Goal: Information Seeking & Learning: Understand process/instructions

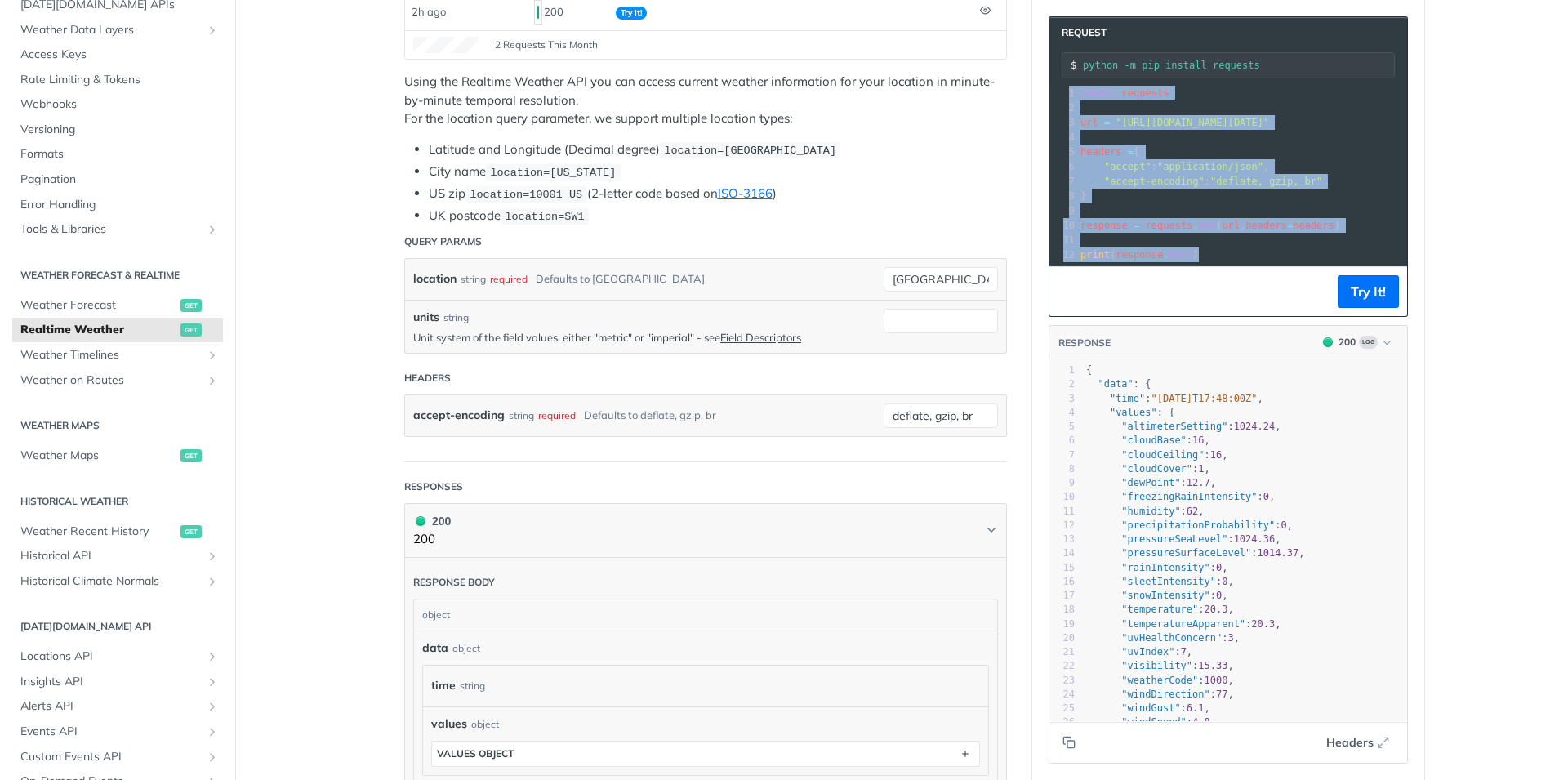
drag, startPoint x: 1250, startPoint y: 278, endPoint x: 1008, endPoint y: 271, distance: 242.1
click at [1006, 271] on div "Realtime Weather get [URL][DOMAIN_NAME][DATE] /weather/realtime Recent Requests…" at bounding box center [902, 541] width 1046 height 1496
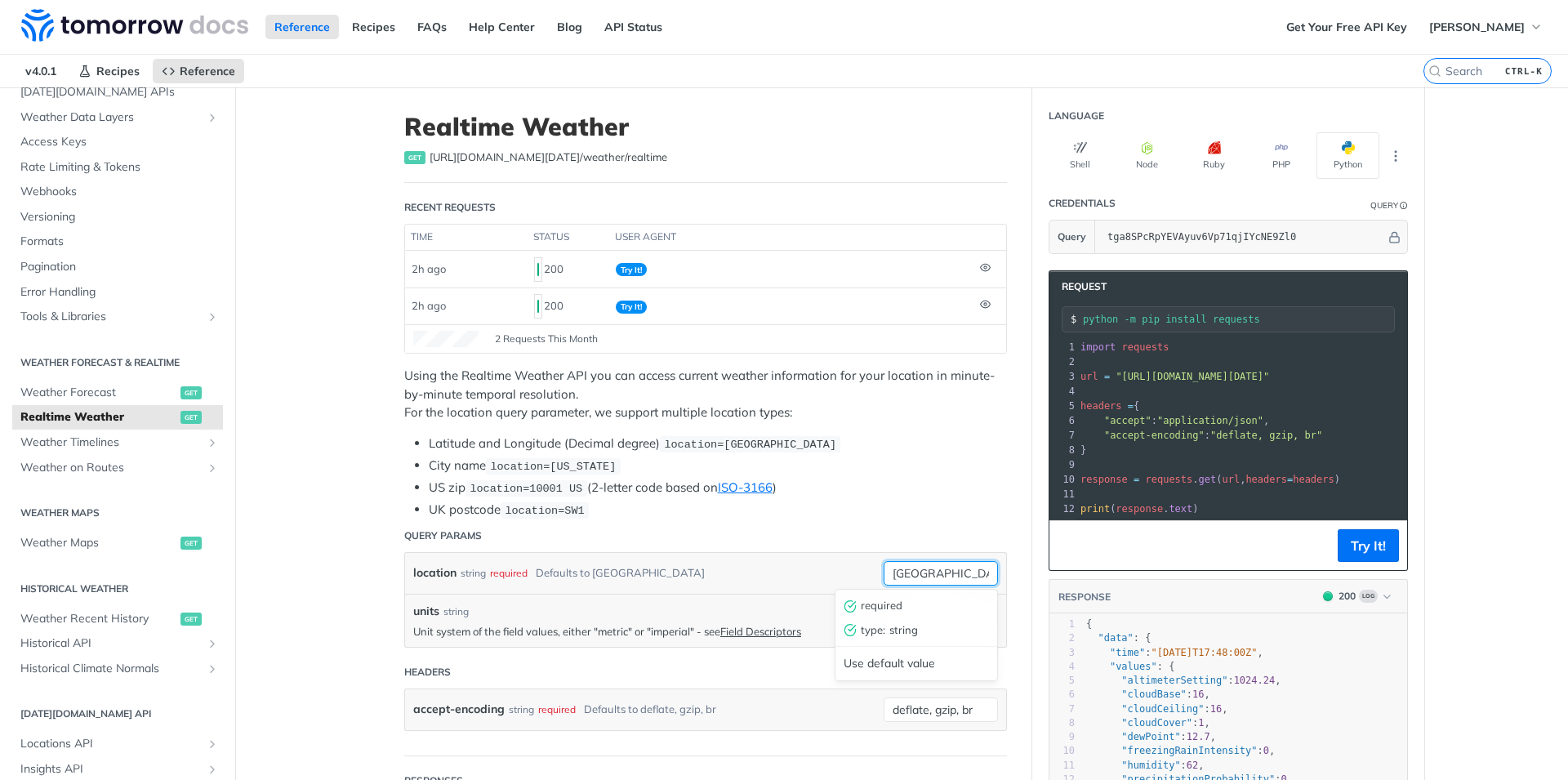
click at [896, 570] on input "[GEOGRAPHIC_DATA]" at bounding box center [941, 573] width 115 height 25
drag, startPoint x: 661, startPoint y: 440, endPoint x: 880, endPoint y: 446, distance: 219.1
click at [880, 446] on li "Latitude and Longitude (Decimal degree) location=[GEOGRAPHIC_DATA]" at bounding box center [718, 444] width 579 height 19
copy span "location=[GEOGRAPHIC_DATA]"
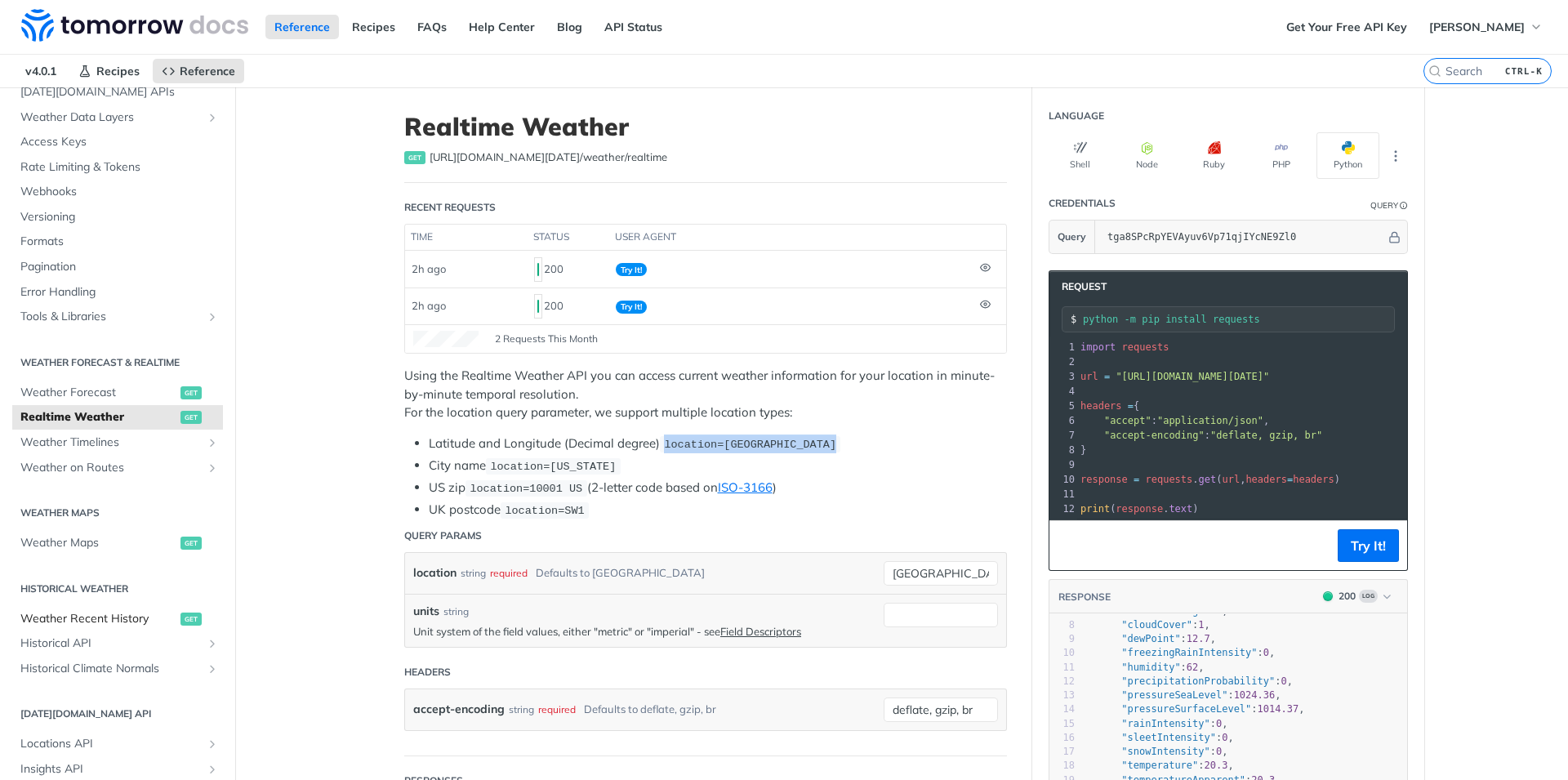
click at [110, 619] on span "Weather Recent History" at bounding box center [99, 619] width 156 height 17
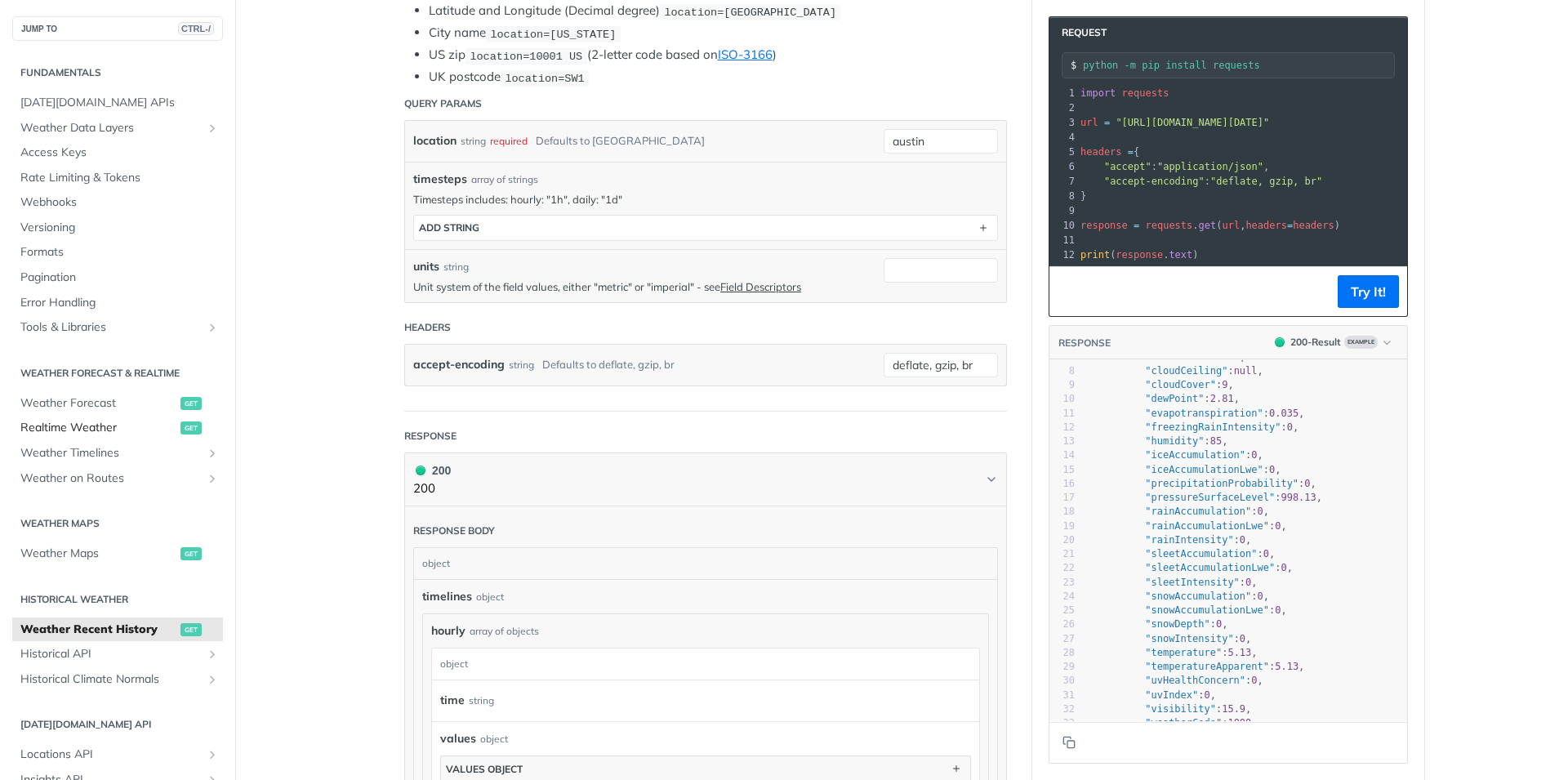
click at [74, 425] on span "Realtime Weather" at bounding box center [99, 428] width 156 height 17
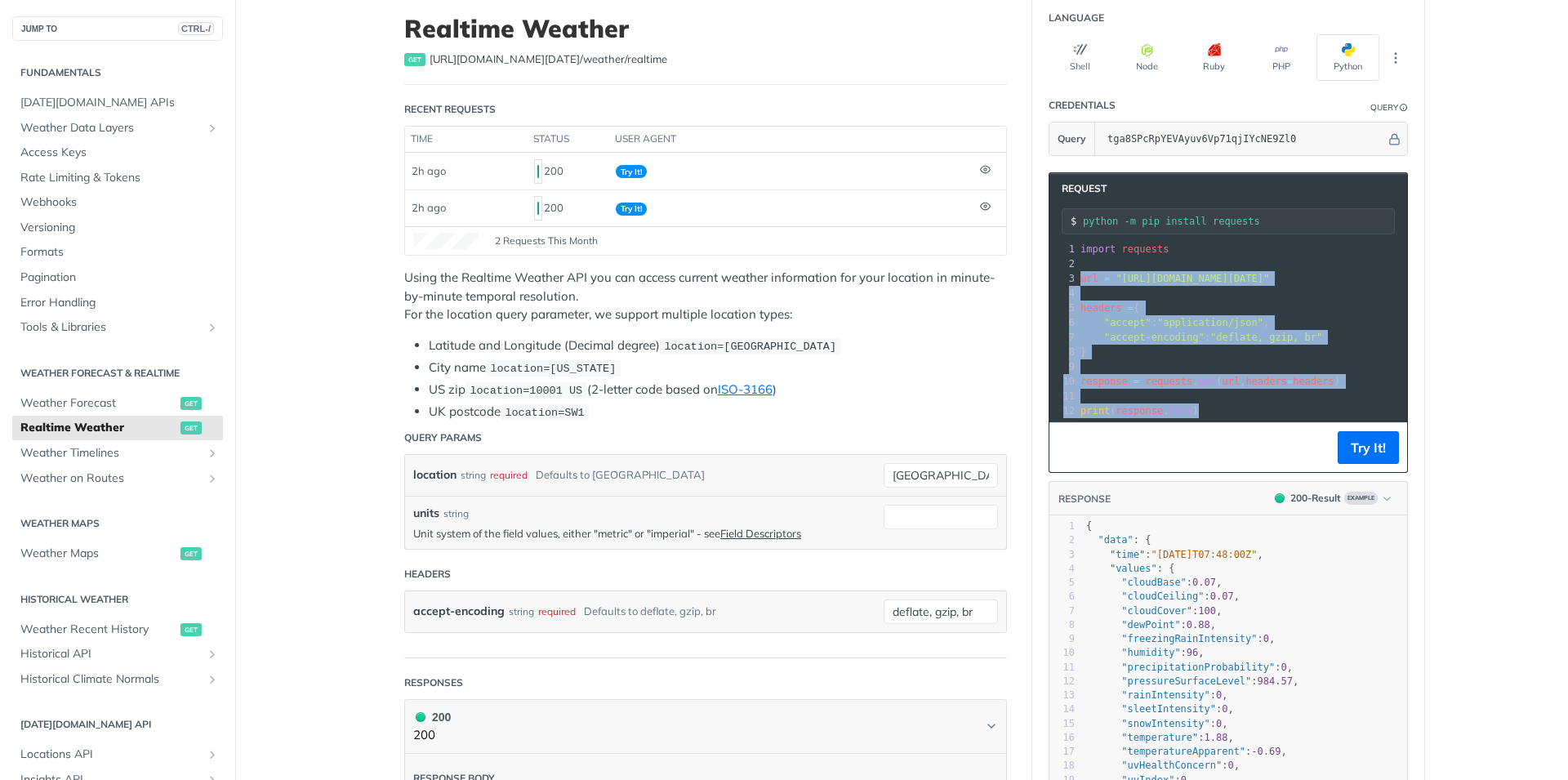
drag, startPoint x: 1074, startPoint y: 279, endPoint x: 1157, endPoint y: 451, distance: 191.0
click at [1151, 468] on div "Request python -m pip install requests xxxxxxxxxx 12 9 12 1 import requests 2 ​…" at bounding box center [1229, 323] width 359 height 300
copy div "url = "[URL][DOMAIN_NAME][DATE]" 4 ​ 5 headers = { 6 "accept" : "application/js…"
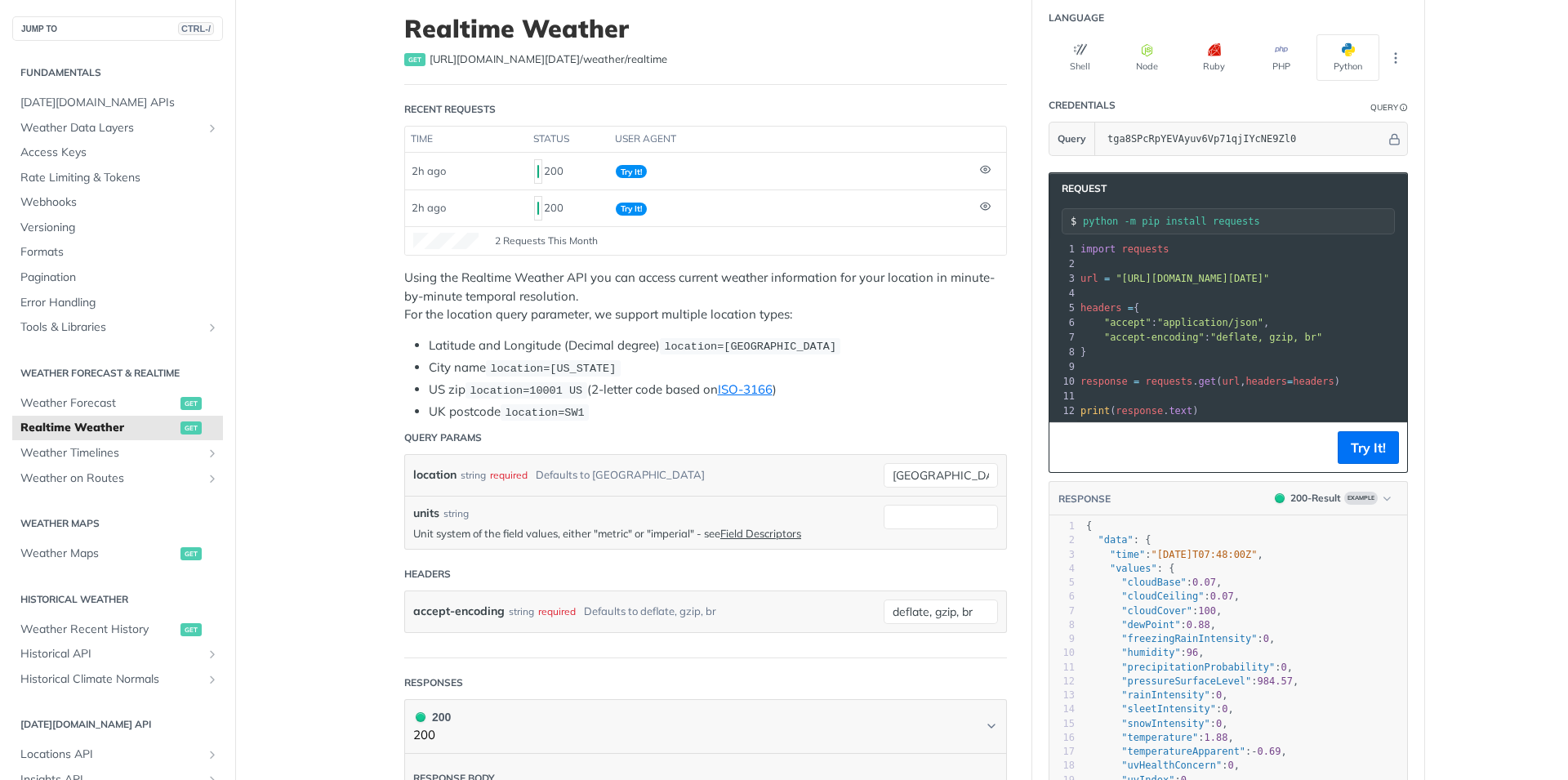
click at [284, 383] on main "JUMP TO CTRL-/ Fundamentals [DATE][DOMAIN_NAME] APIs Weather Data Layers Core P…" at bounding box center [784, 737] width 1568 height 1496
